Goal: Information Seeking & Learning: Learn about a topic

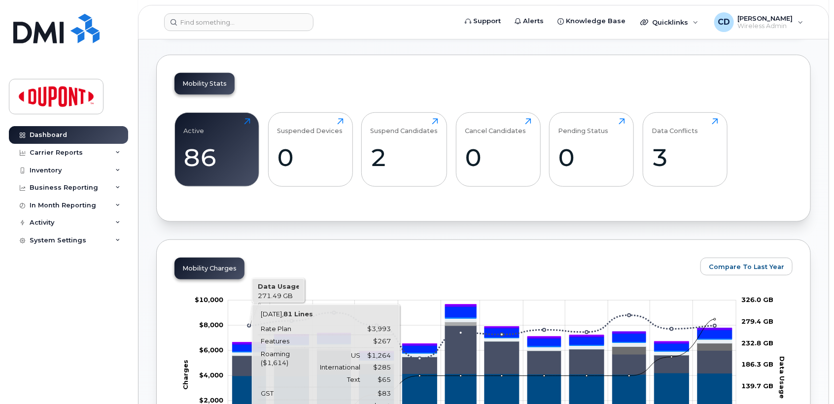
scroll to position [164, 0]
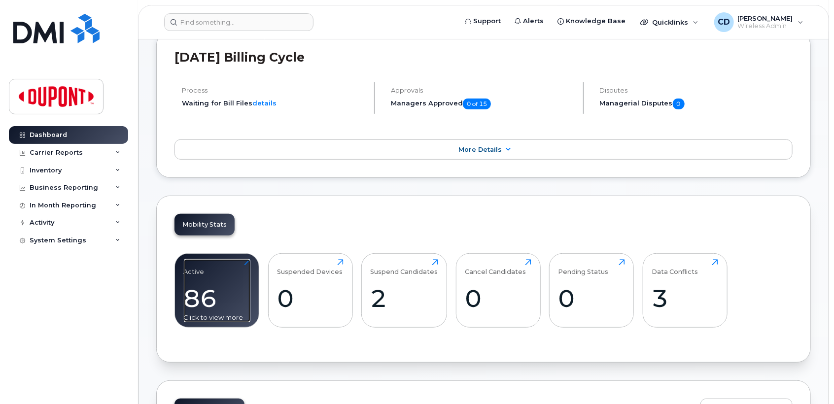
click at [213, 298] on div "86" at bounding box center [217, 298] width 67 height 29
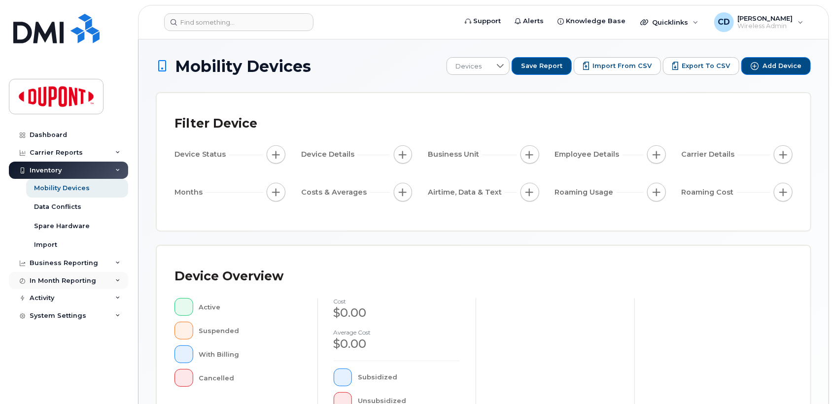
click at [63, 281] on div "In Month Reporting" at bounding box center [63, 281] width 67 height 8
click at [69, 262] on div "Business Reporting" at bounding box center [64, 263] width 69 height 8
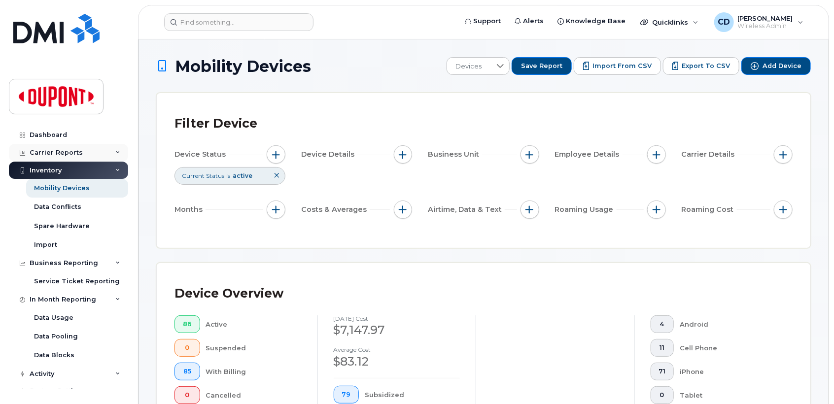
click at [71, 151] on div "Carrier Reports" at bounding box center [56, 153] width 53 height 8
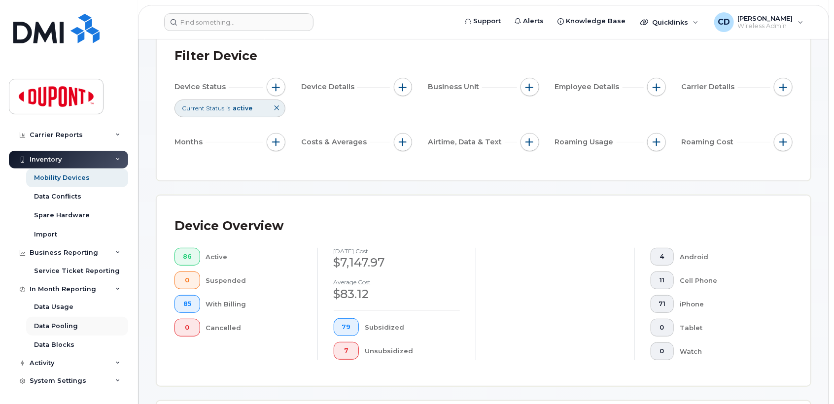
scroll to position [164, 0]
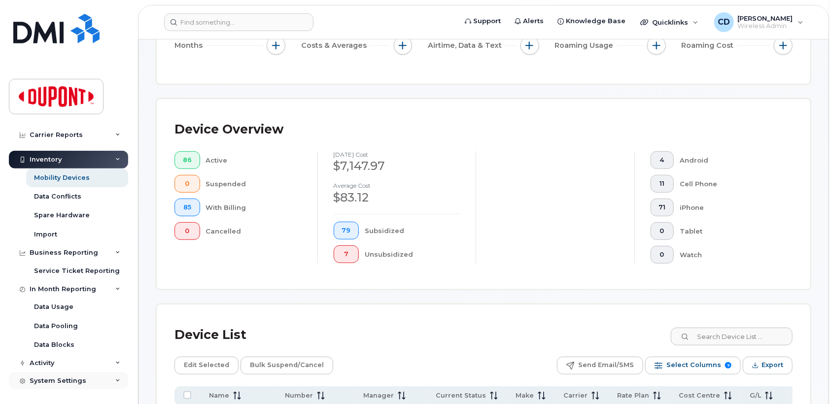
click at [63, 380] on div "System Settings" at bounding box center [58, 381] width 57 height 8
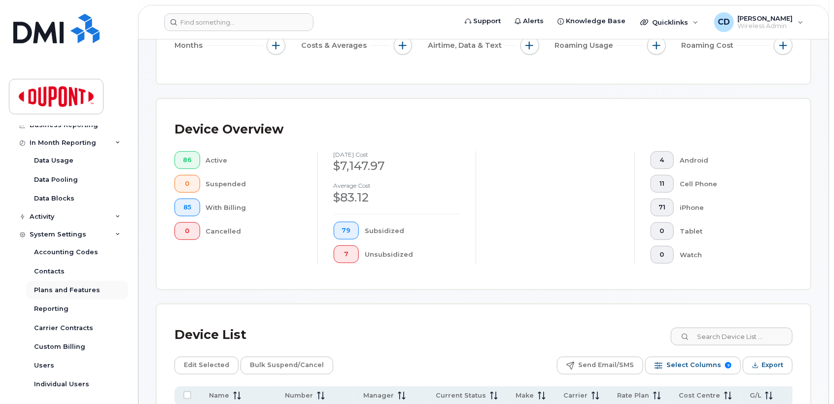
scroll to position [407, 0]
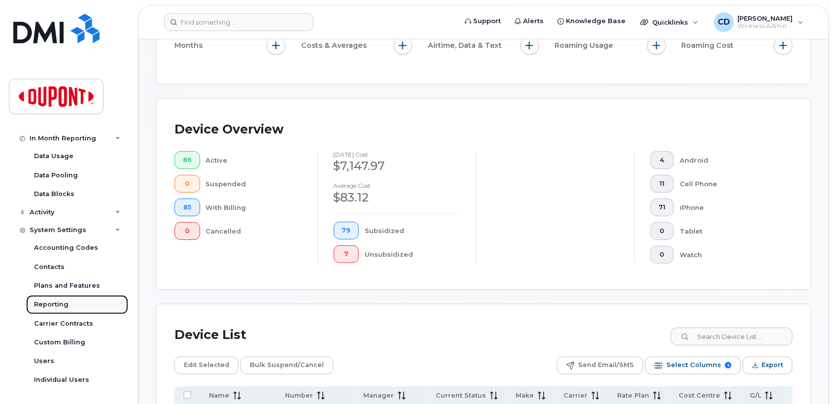
click at [59, 303] on div "Reporting" at bounding box center [51, 304] width 34 height 9
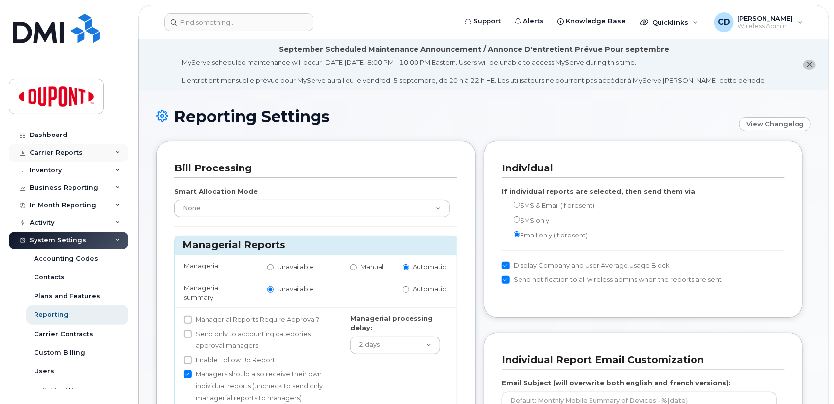
click at [46, 155] on div "Carrier Reports" at bounding box center [56, 153] width 53 height 8
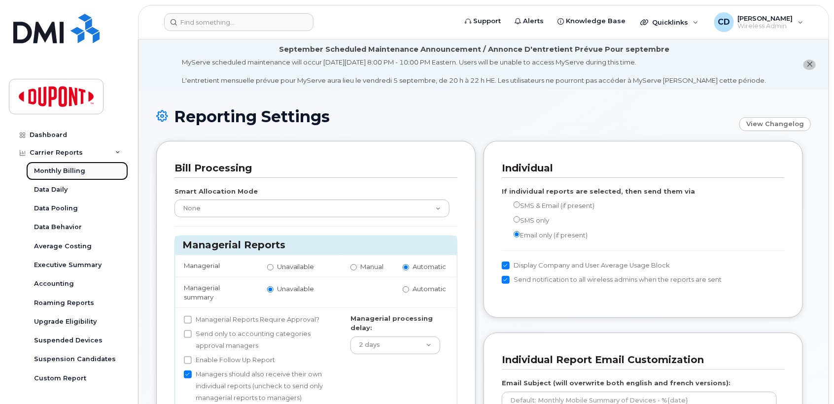
click at [59, 173] on div "Monthly Billing" at bounding box center [59, 171] width 51 height 9
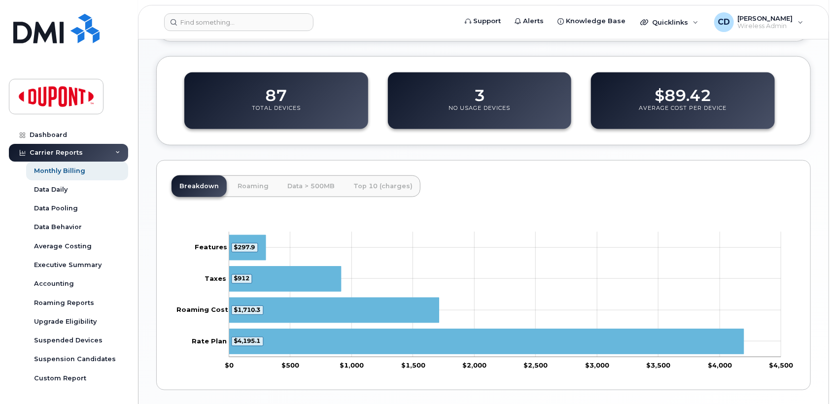
scroll to position [383, 0]
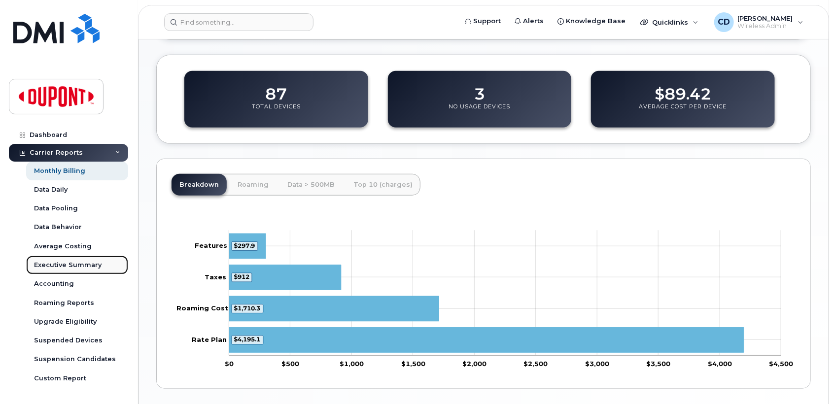
click at [59, 266] on div "Executive Summary" at bounding box center [68, 265] width 68 height 9
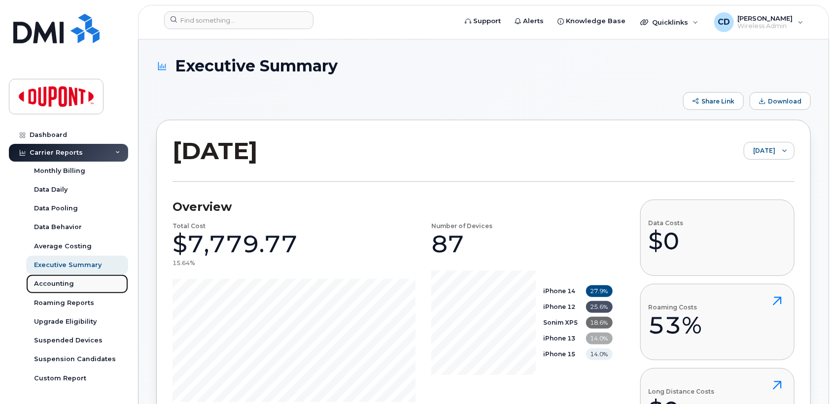
click at [68, 287] on div "Accounting" at bounding box center [54, 283] width 40 height 9
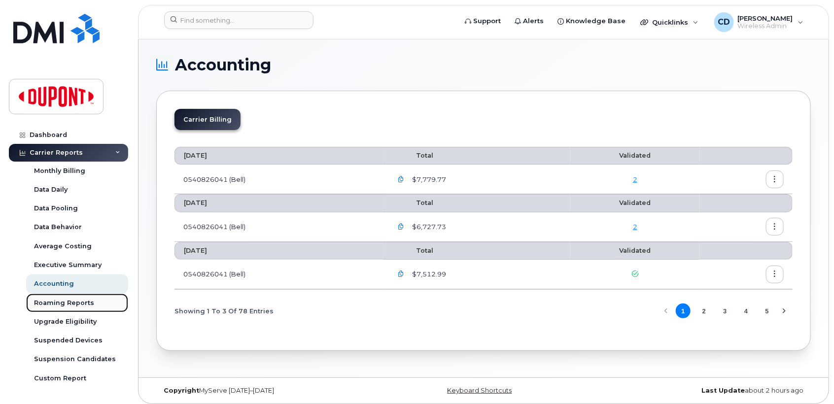
click at [62, 302] on div "Roaming Reports" at bounding box center [64, 303] width 60 height 9
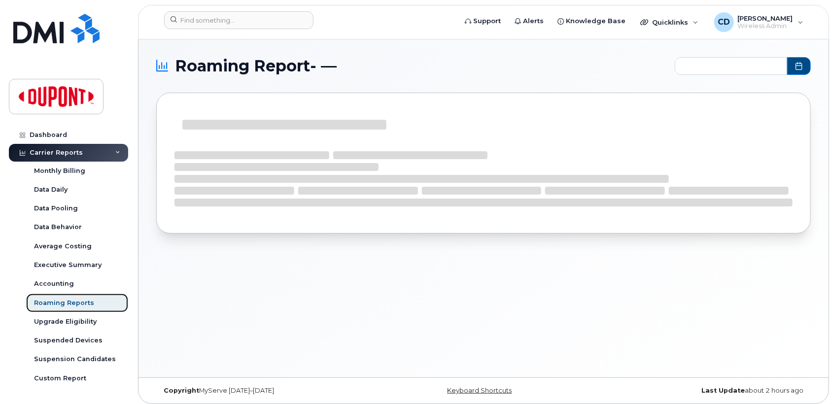
type input "2024-10 - 2025-08"
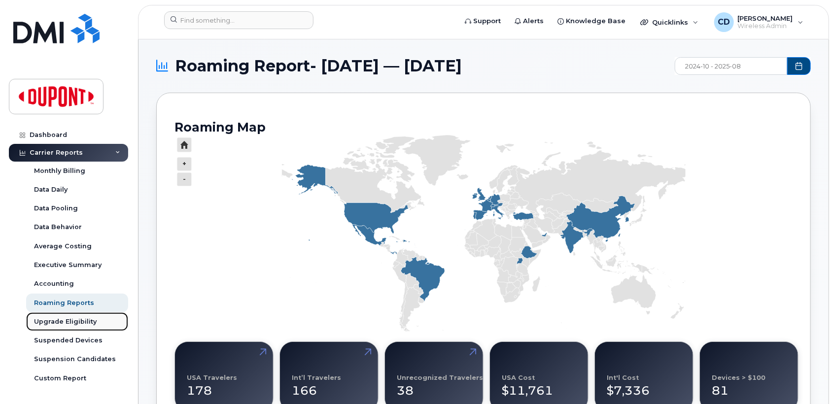
click at [55, 323] on div "Upgrade Eligibility" at bounding box center [65, 321] width 63 height 9
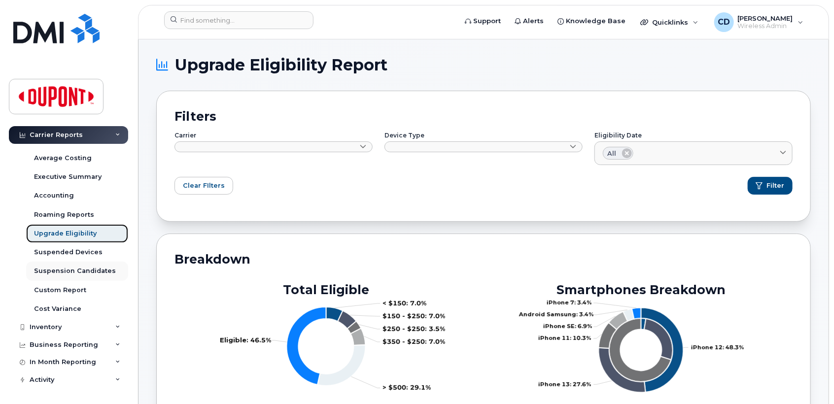
scroll to position [105, 0]
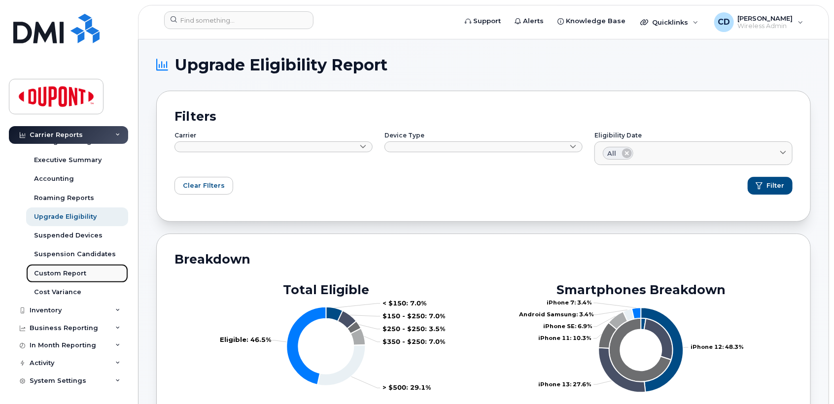
click at [70, 271] on div "Custom Report" at bounding box center [60, 273] width 52 height 9
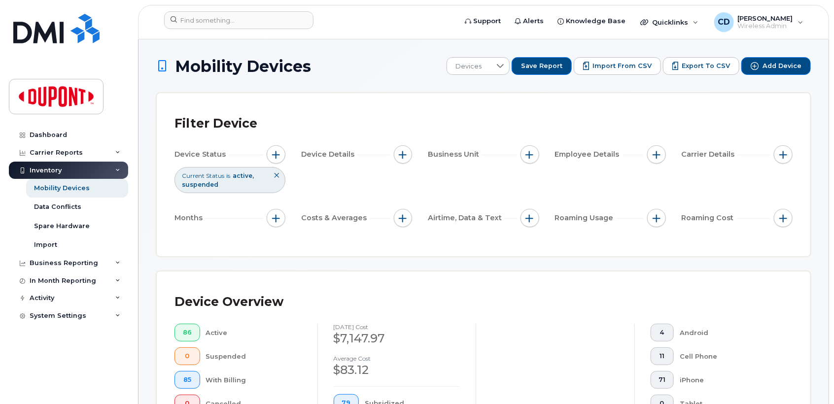
scroll to position [164, 0]
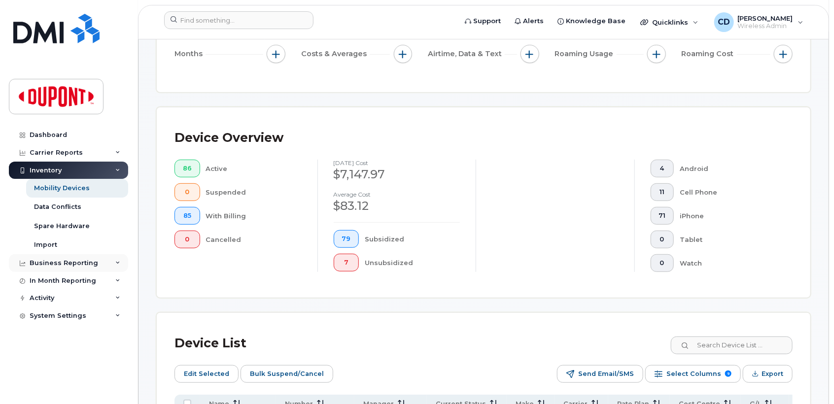
click at [69, 266] on div "Business Reporting" at bounding box center [64, 263] width 69 height 8
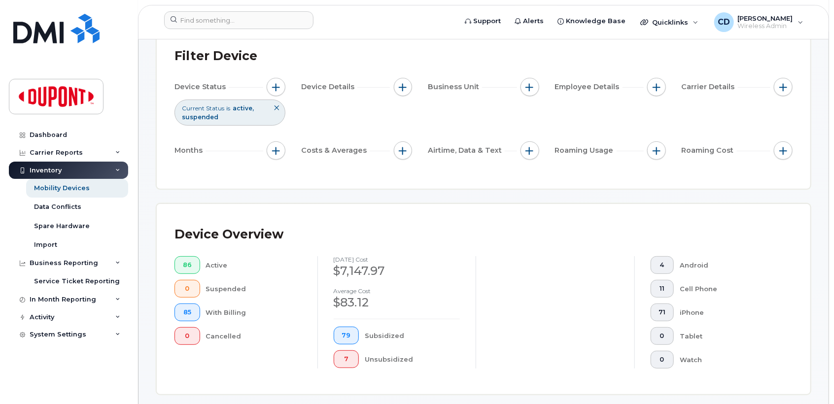
scroll to position [0, 0]
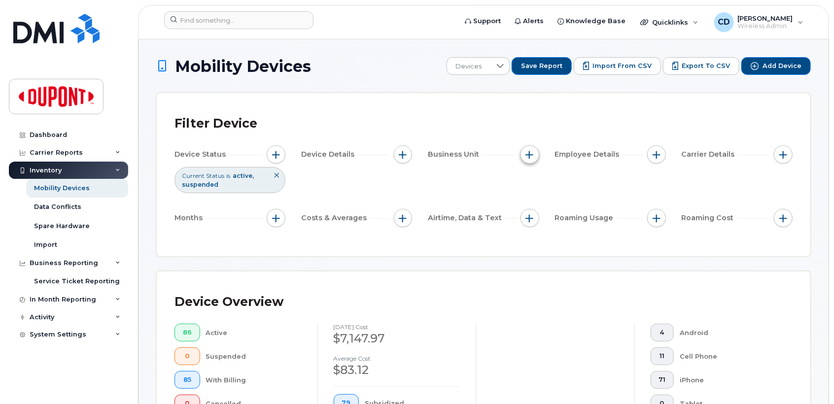
click at [529, 155] on span "button" at bounding box center [530, 155] width 8 height 8
click at [534, 185] on input "Manager" at bounding box center [532, 184] width 8 height 8
checkbox input "true"
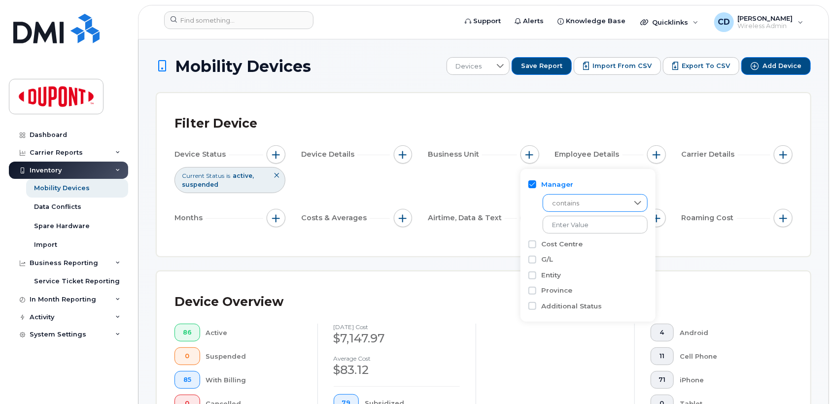
click at [587, 200] on span "contains" at bounding box center [585, 204] width 85 height 18
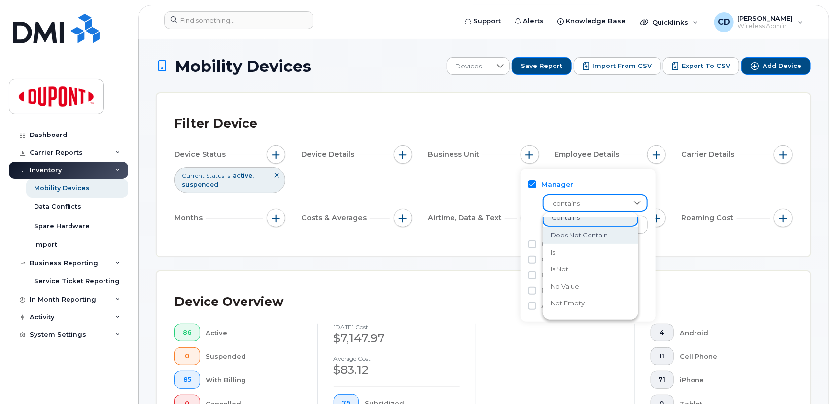
scroll to position [4, 0]
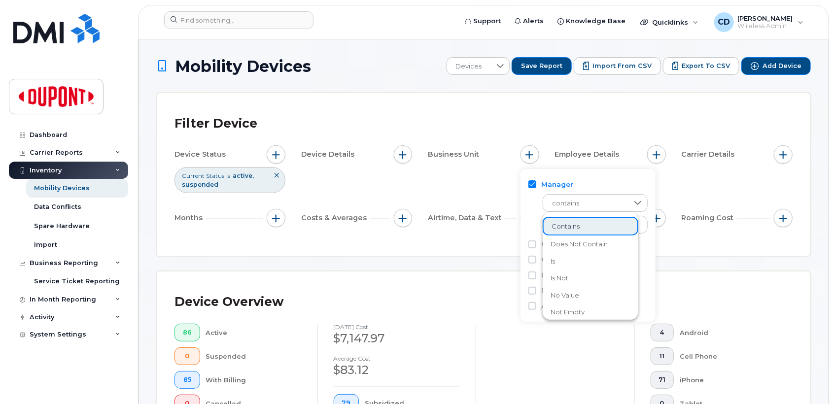
click at [527, 215] on div "Manager contains Cost Centre G/L Entity Province Additional Status" at bounding box center [587, 245] width 135 height 153
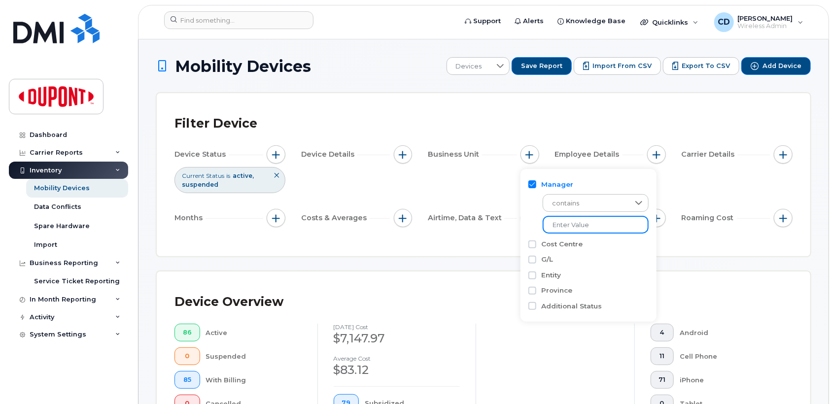
click at [599, 228] on input "text" at bounding box center [596, 225] width 106 height 18
type input "sophie"
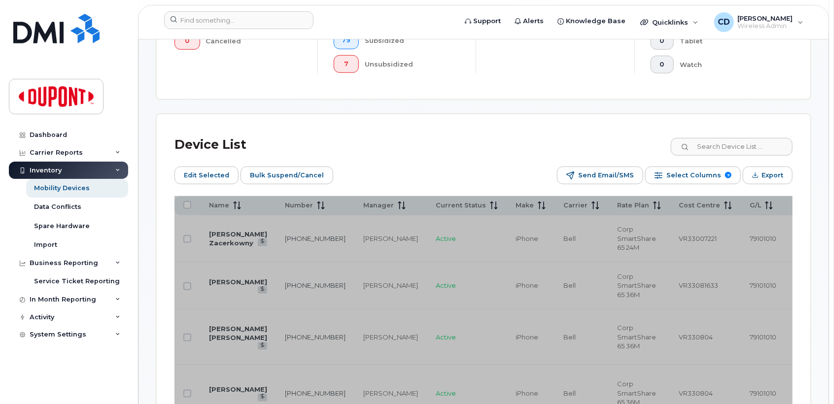
scroll to position [383, 0]
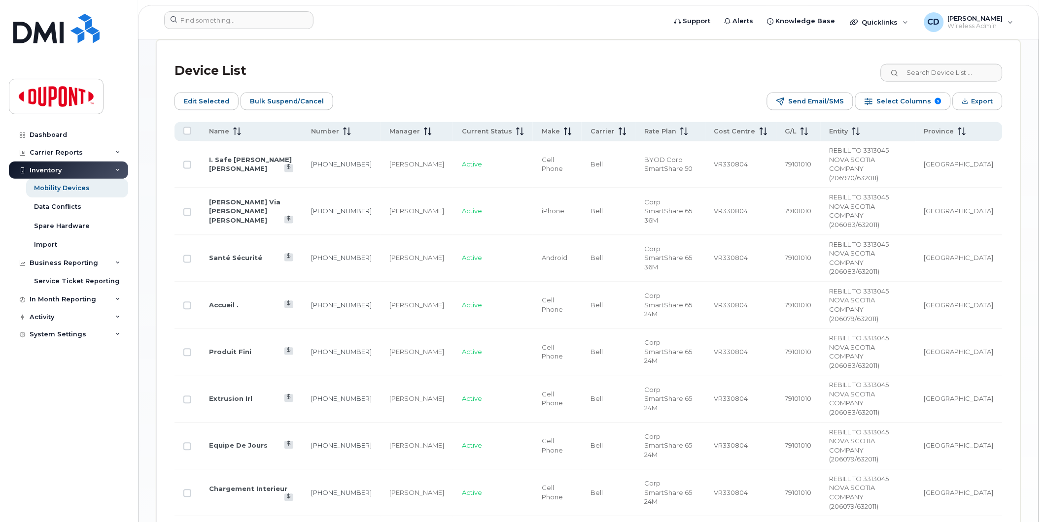
scroll to position [462, 0]
